Goal: Check status: Check status

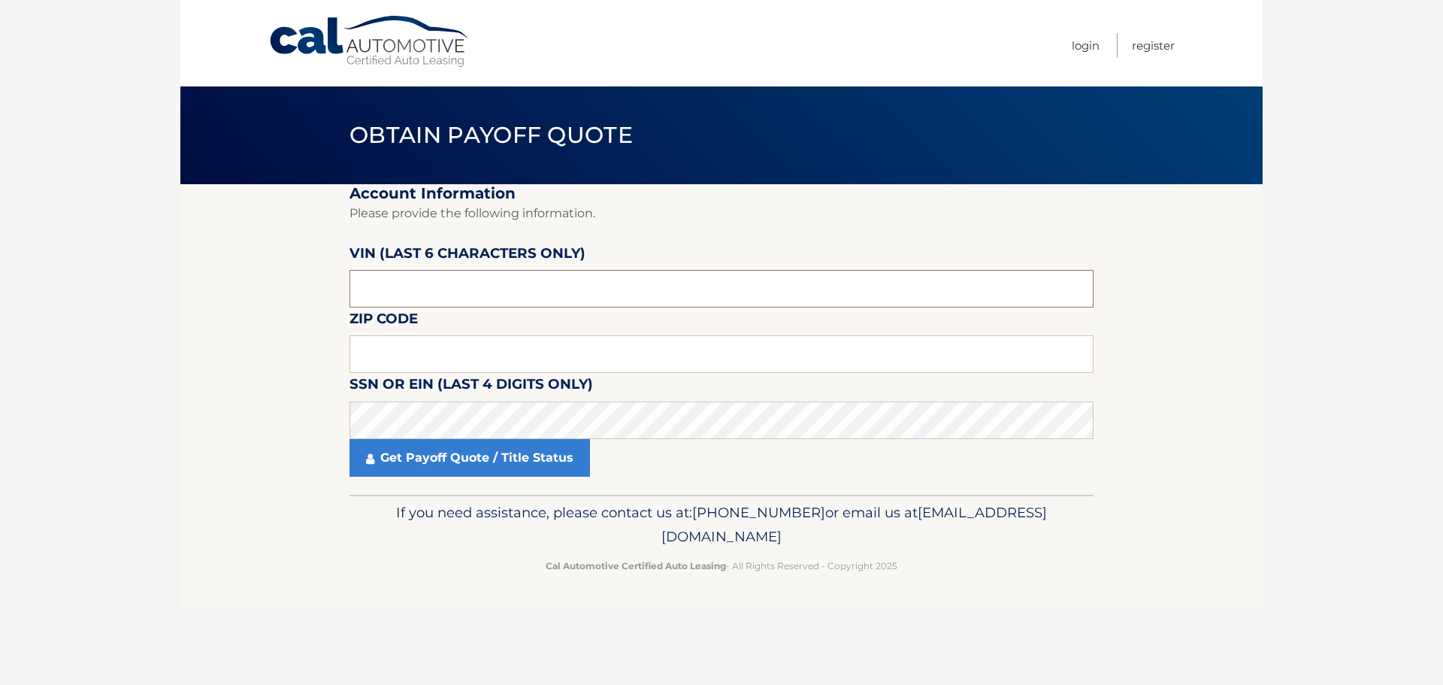
click at [443, 298] on input "text" at bounding box center [721, 289] width 744 height 38
click at [401, 349] on input "text" at bounding box center [721, 354] width 744 height 38
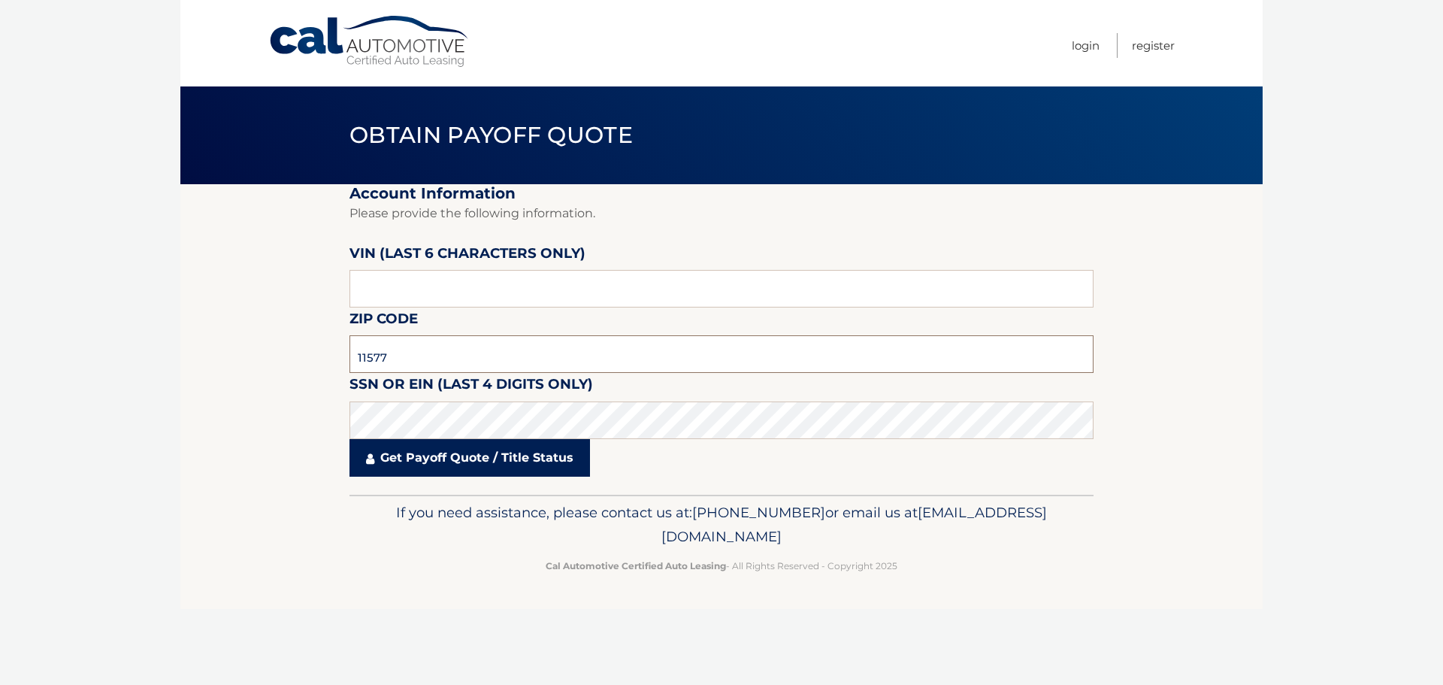
type input "11577"
click at [451, 463] on link "Get Payoff Quote / Title Status" at bounding box center [469, 458] width 240 height 38
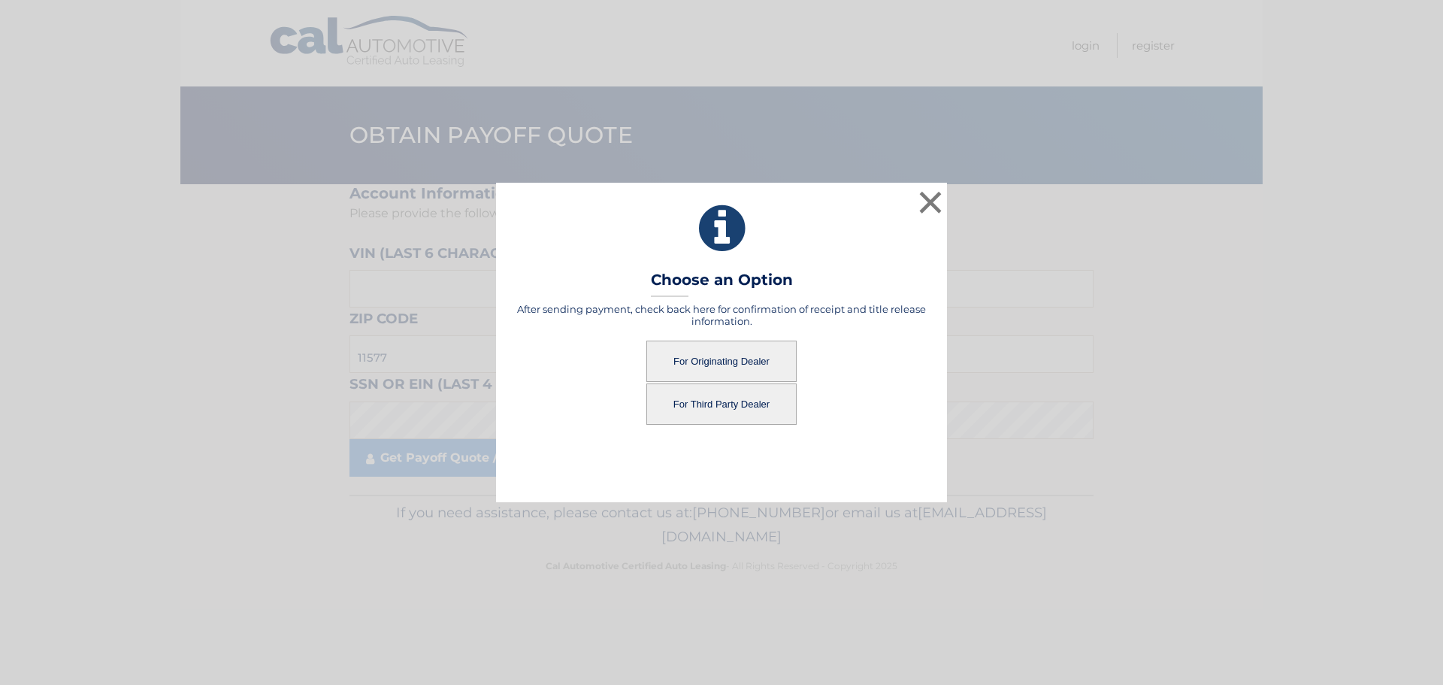
click at [764, 358] on button "For Originating Dealer" at bounding box center [721, 360] width 150 height 41
click at [727, 355] on button "For Originating Dealer" at bounding box center [721, 360] width 150 height 41
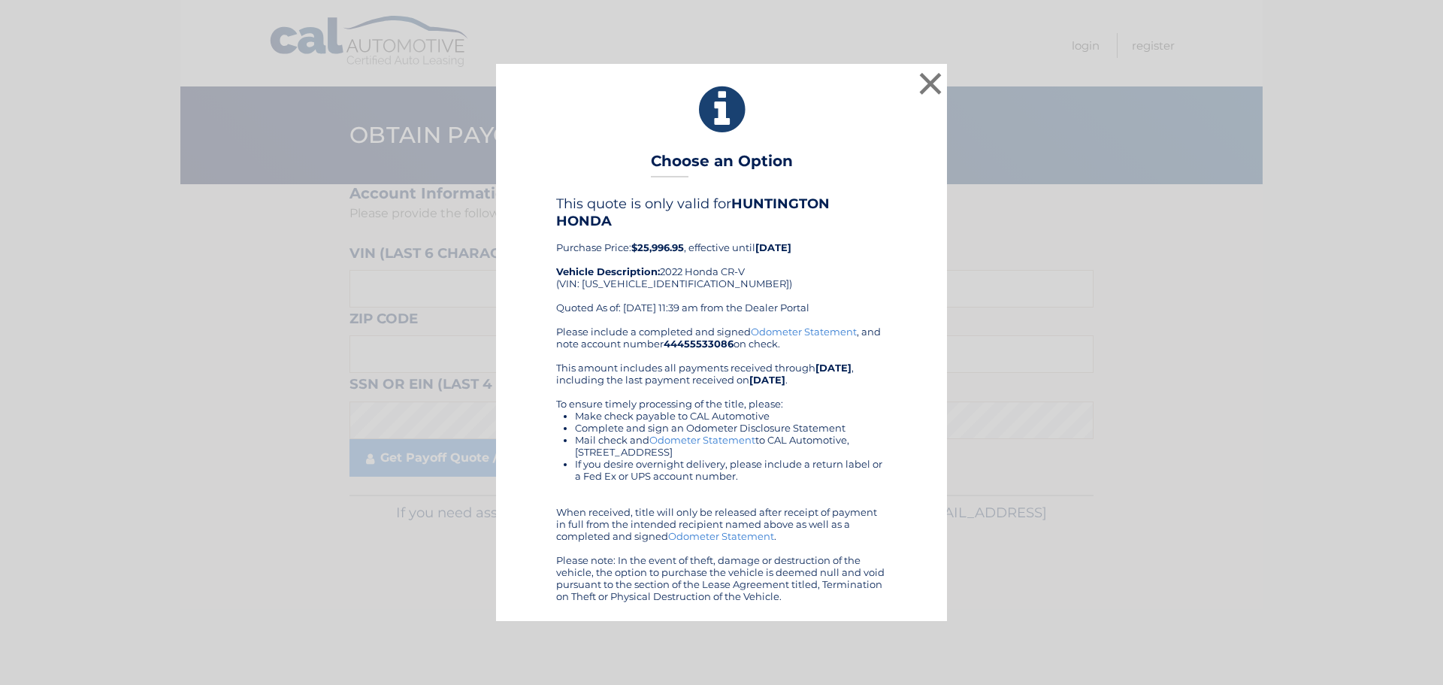
drag, startPoint x: 826, startPoint y: 271, endPoint x: 879, endPoint y: 199, distance: 88.7
click at [879, 199] on h4 "This quote is only valid for HUNTINGTON HONDA" at bounding box center [721, 211] width 331 height 33
click at [936, 80] on button "×" at bounding box center [930, 83] width 30 height 30
